Goal: Transaction & Acquisition: Download file/media

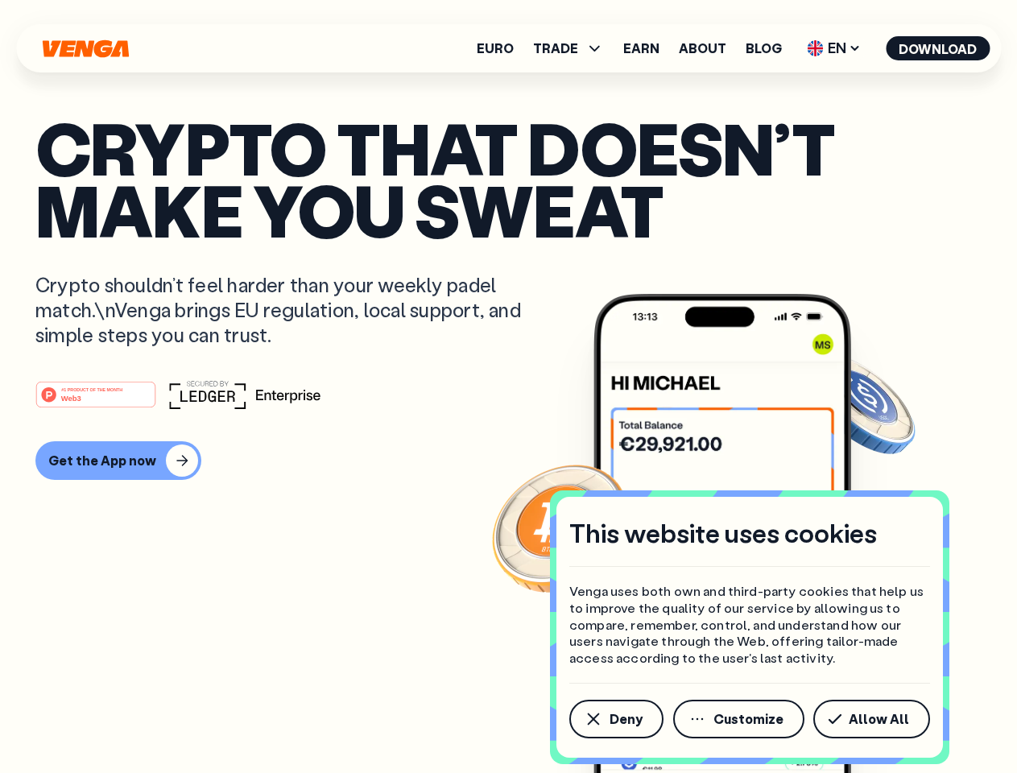
click at [508, 387] on div "#1 PRODUCT OF THE MONTH Web3" at bounding box center [508, 394] width 947 height 29
click at [615, 719] on span "Deny" at bounding box center [626, 719] width 33 height 13
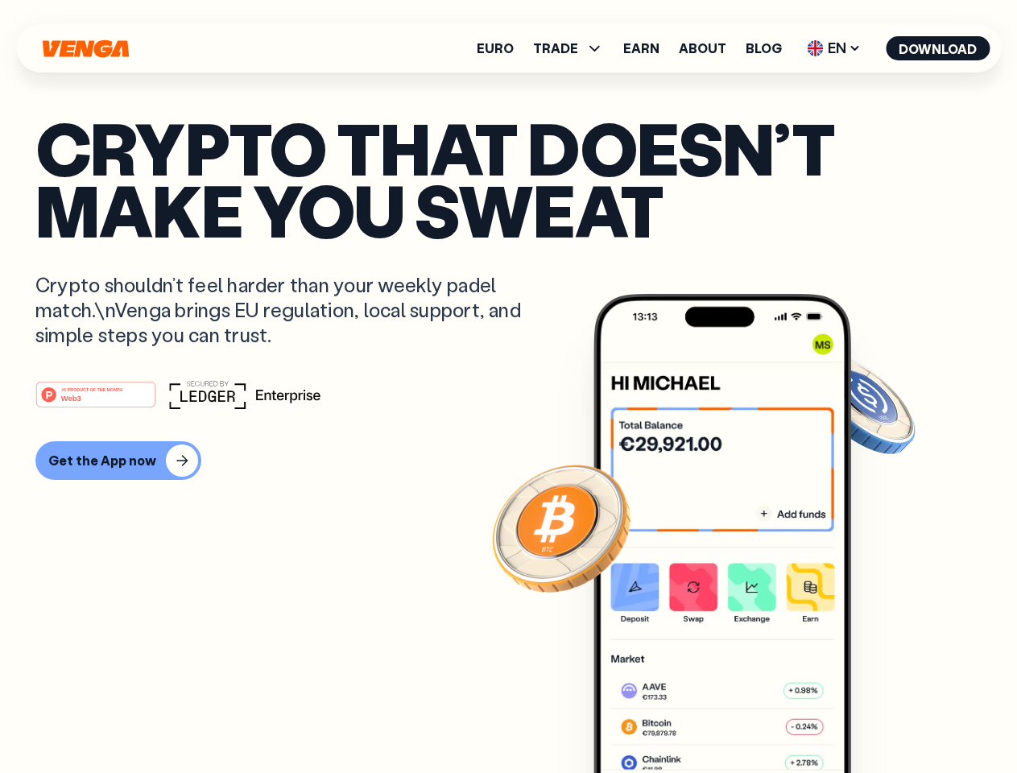
click at [740, 719] on img at bounding box center [723, 564] width 258 height 540
click at [875, 719] on article "Crypto that doesn’t make you sweat Crypto shouldn’t feel harder than your weekl…" at bounding box center [508, 419] width 947 height 604
click at [574, 48] on span "TRADE" at bounding box center [555, 48] width 45 height 13
click at [835, 48] on span "EN" at bounding box center [834, 48] width 65 height 26
click at [938, 48] on button "Download" at bounding box center [938, 48] width 104 height 24
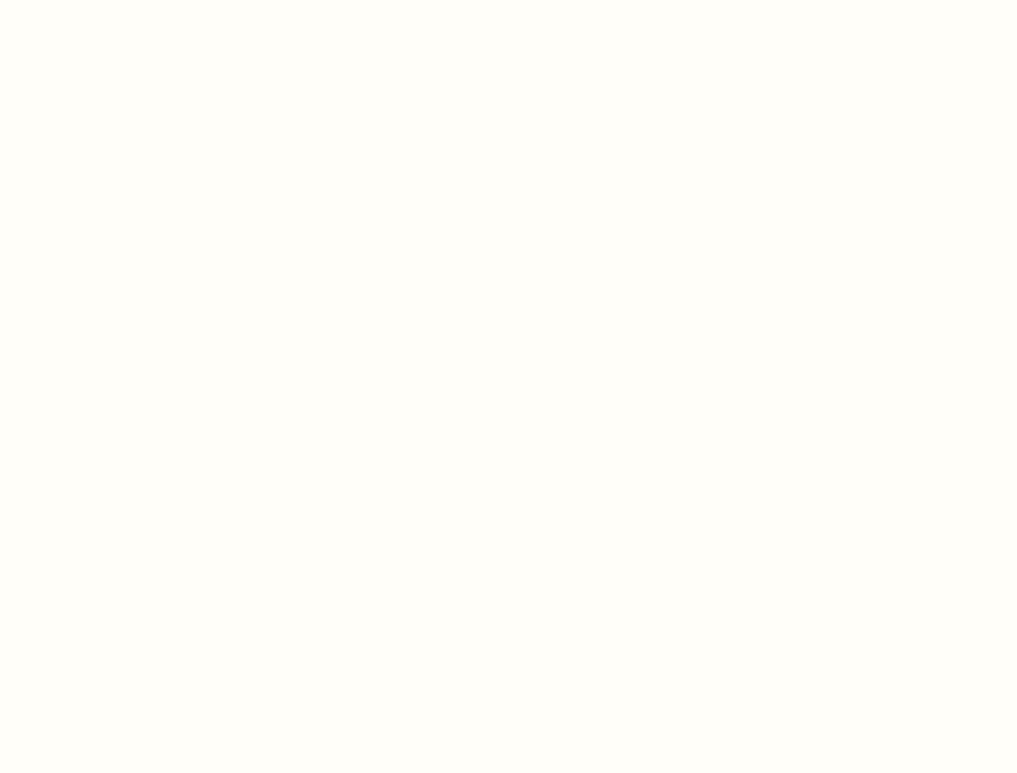
click at [508, 0] on html "This website uses cookies Venga uses both own and third-party cookies that help…" at bounding box center [508, 0] width 1017 height 0
click at [116, 0] on html "This website uses cookies Venga uses both own and third-party cookies that help…" at bounding box center [508, 0] width 1017 height 0
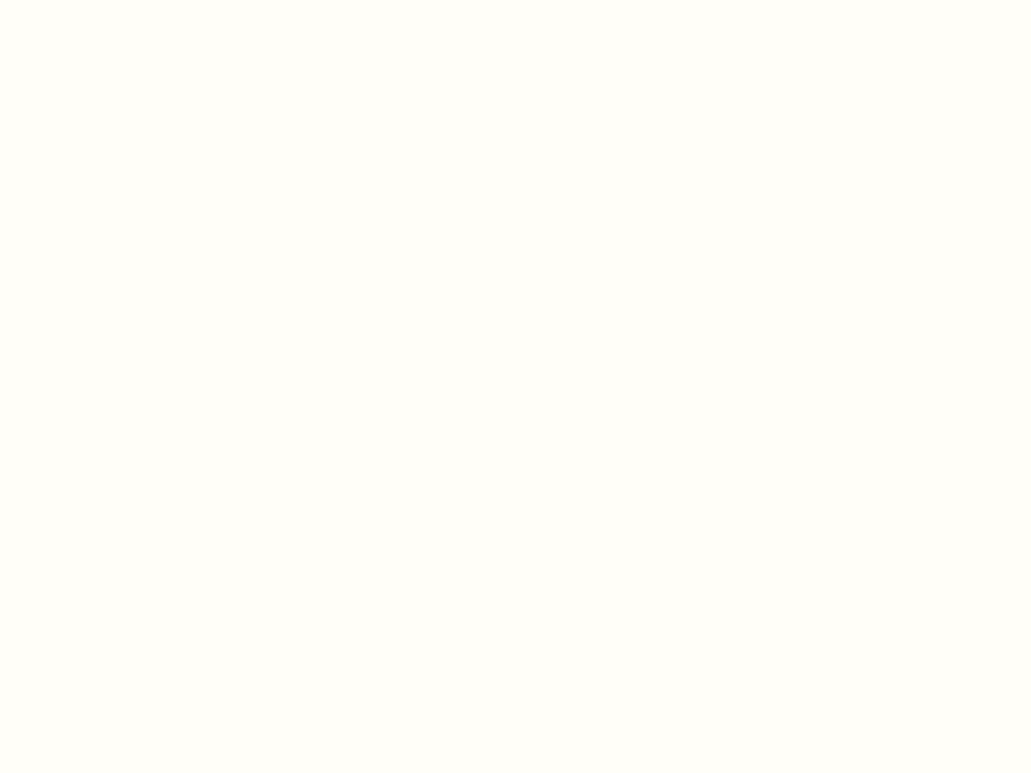
click at [98, 0] on html "This website uses cookies Venga uses both own and third-party cookies that help…" at bounding box center [515, 0] width 1031 height 0
